Goal: Check status: Check status

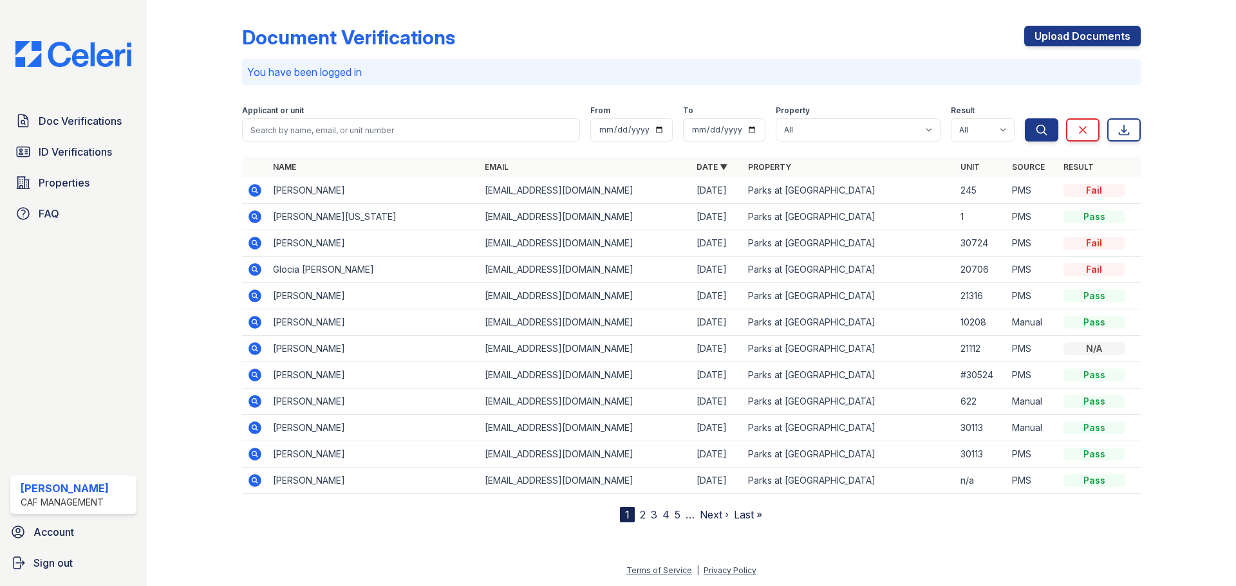
click at [256, 247] on icon at bounding box center [254, 243] width 13 height 13
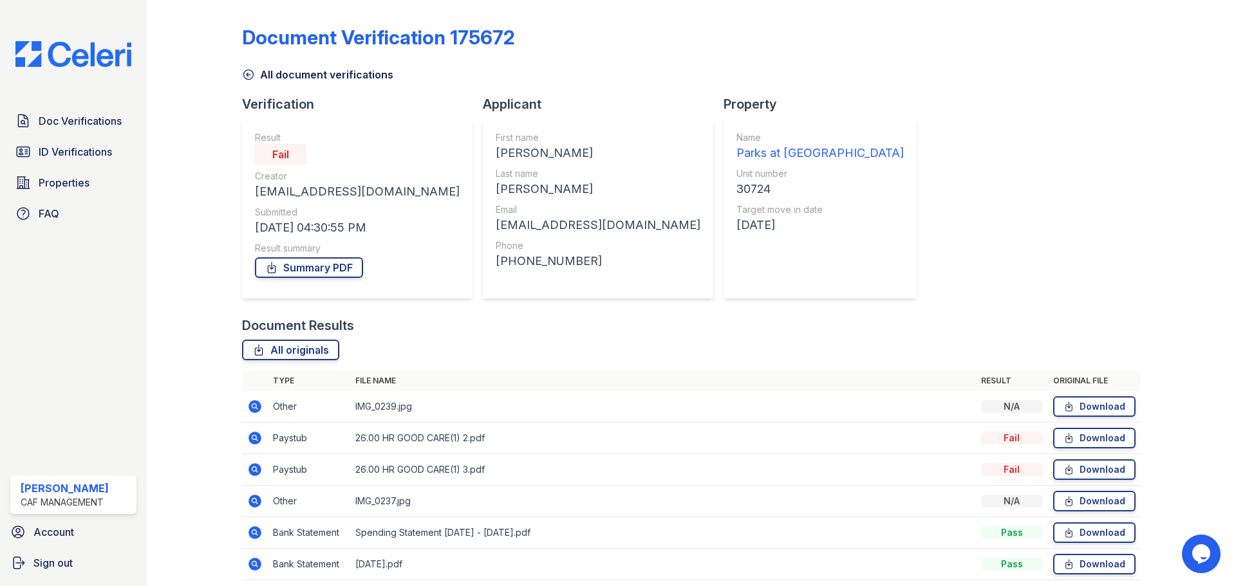
scroll to position [51, 0]
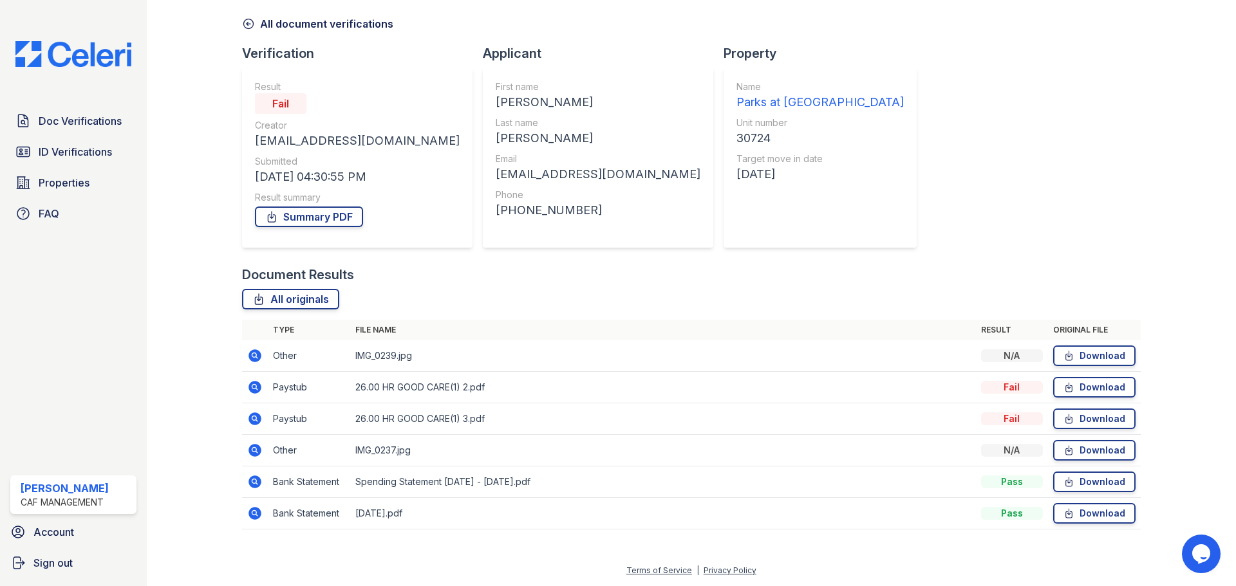
click at [250, 388] on icon at bounding box center [254, 387] width 13 height 13
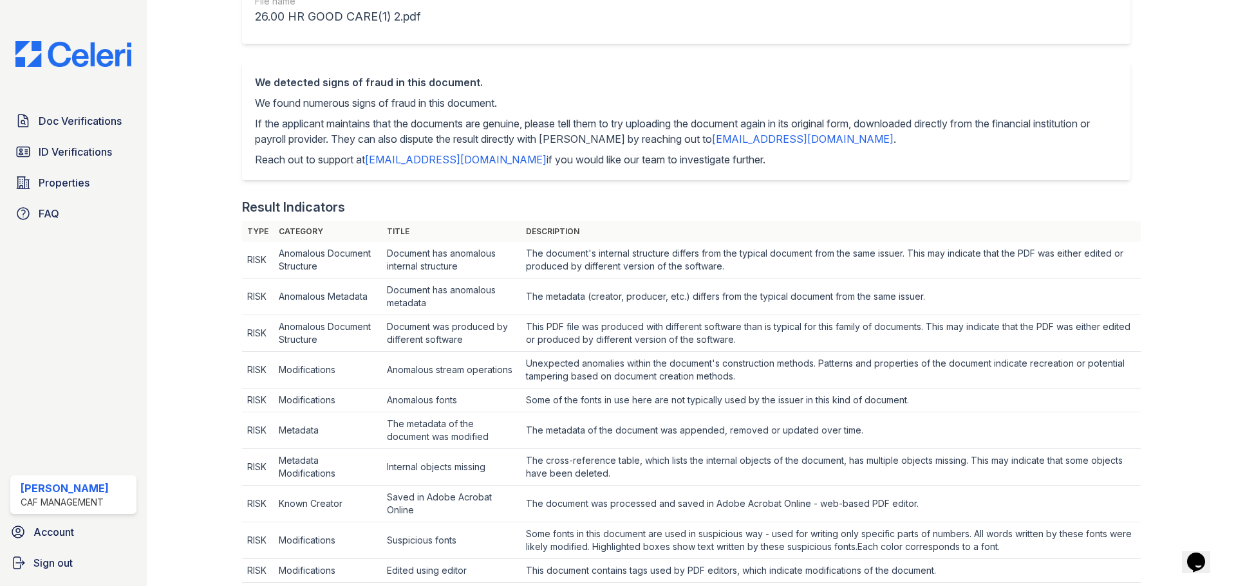
scroll to position [28, 0]
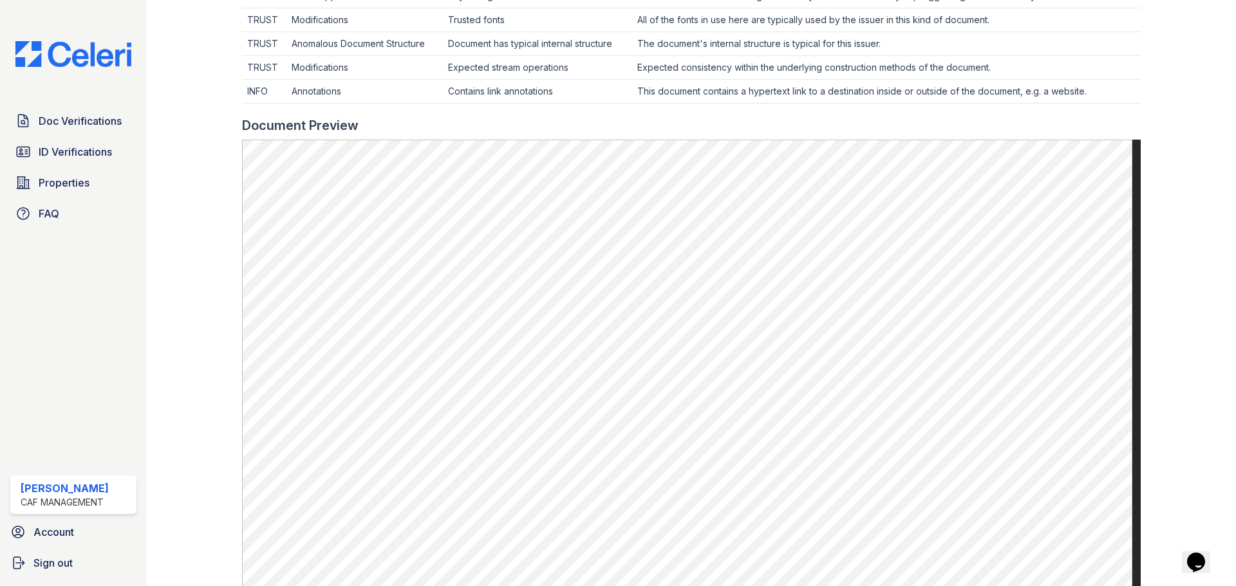
scroll to position [579, 0]
